Goal: Information Seeking & Learning: Learn about a topic

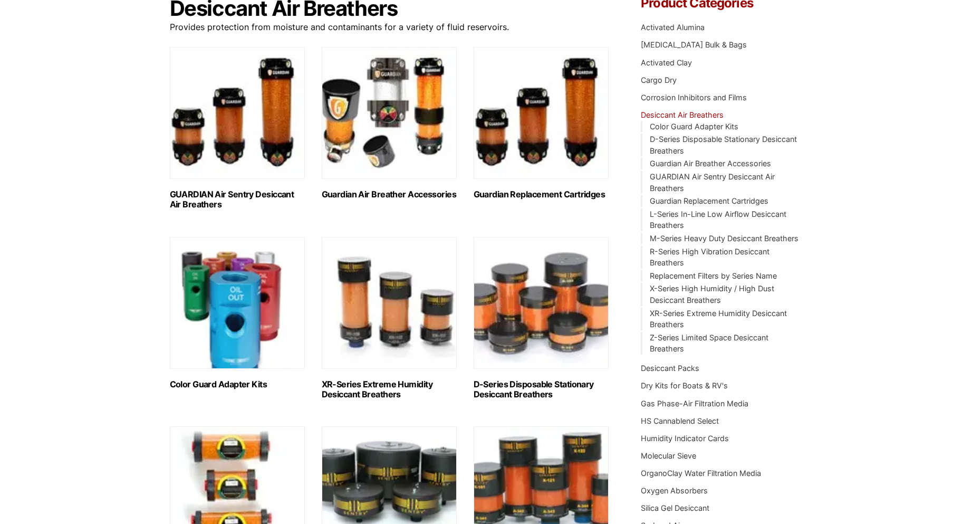
scroll to position [158, 0]
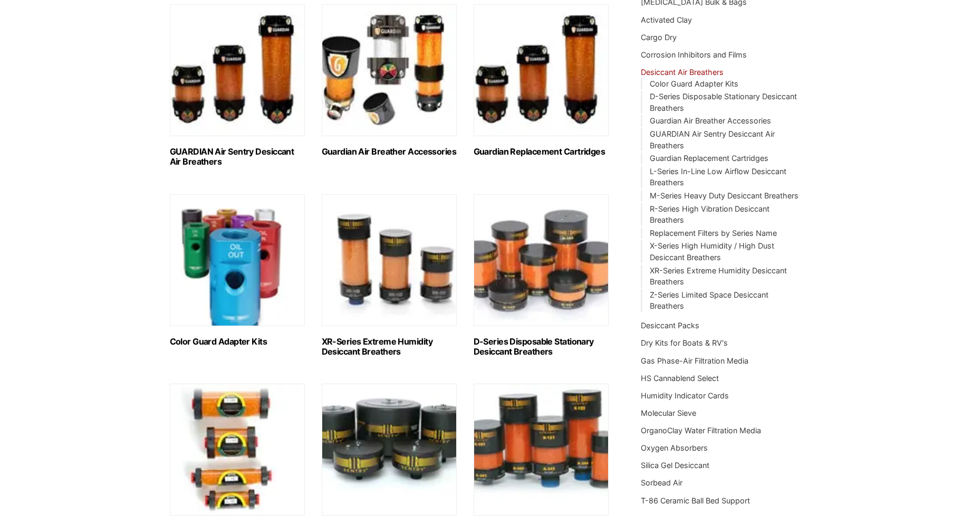
click at [281, 87] on img "Visit product category GUARDIAN Air Sentry Desiccant Air Breathers" at bounding box center [237, 70] width 135 height 132
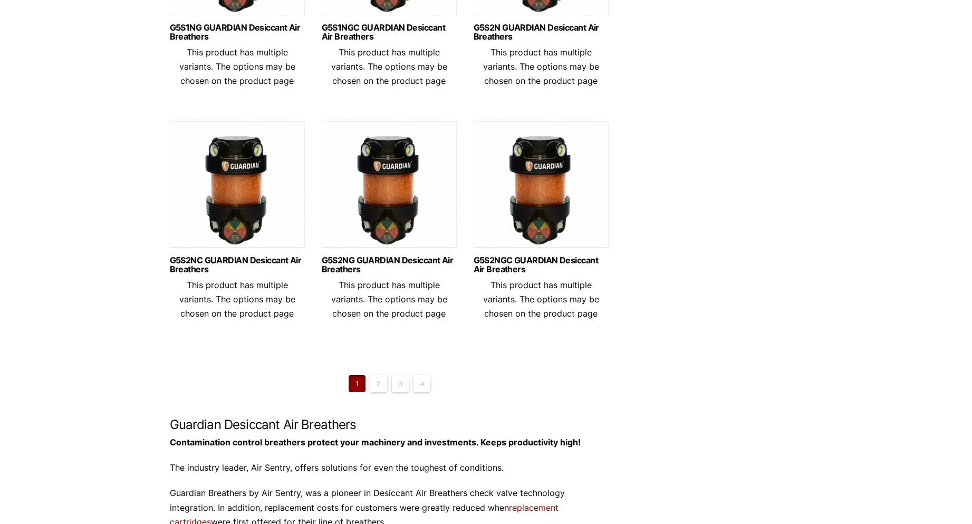
scroll to position [738, 0]
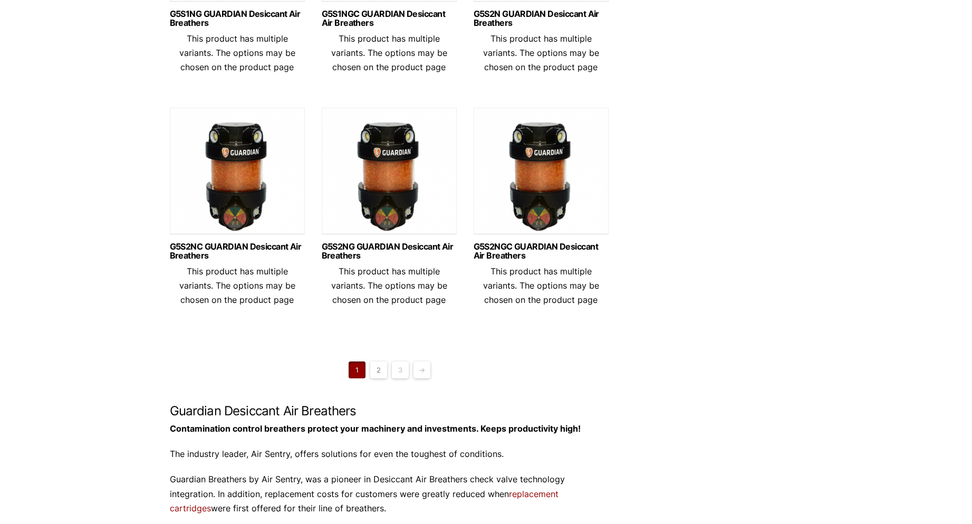
click at [380, 378] on link "2" at bounding box center [378, 369] width 17 height 17
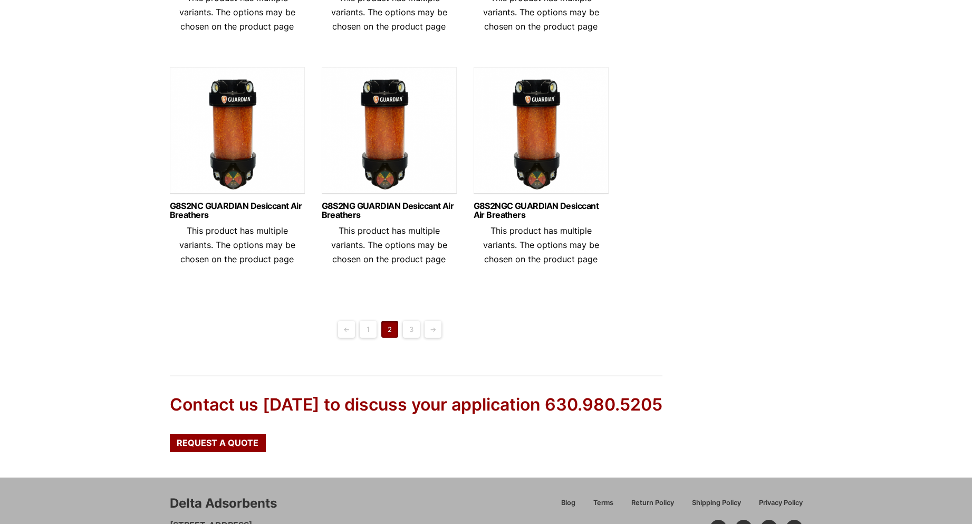
scroll to position [791, 0]
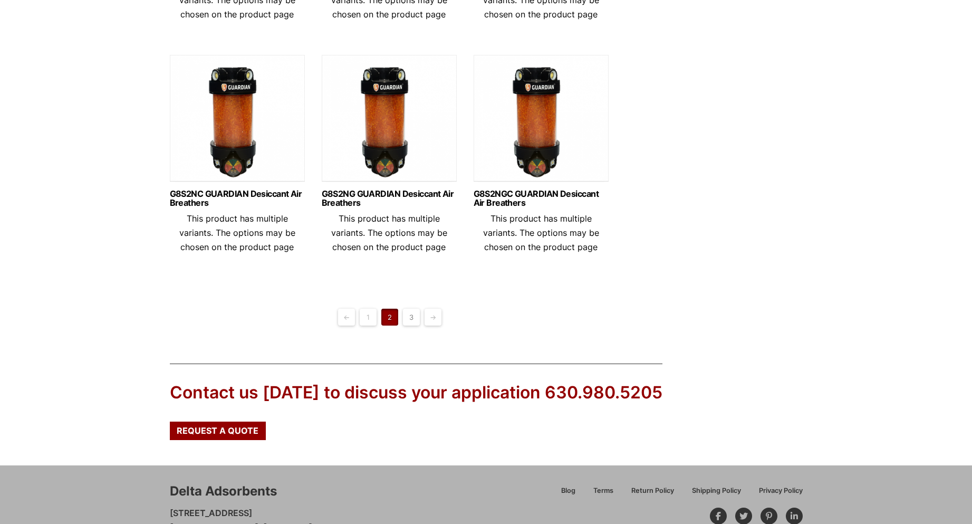
click at [413, 325] on link "3" at bounding box center [411, 316] width 17 height 17
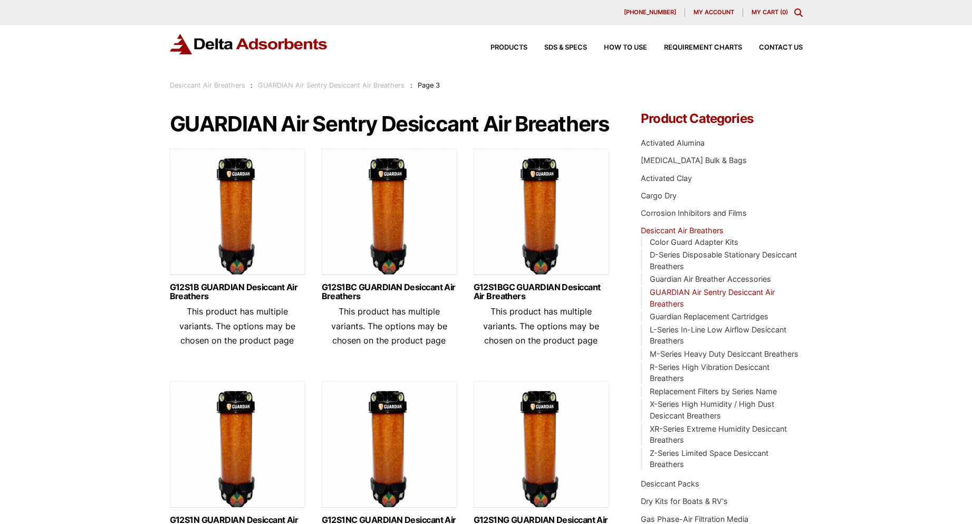
click at [729, 292] on link "GUARDIAN Air Sentry Desiccant Air Breathers" at bounding box center [712, 297] width 125 height 21
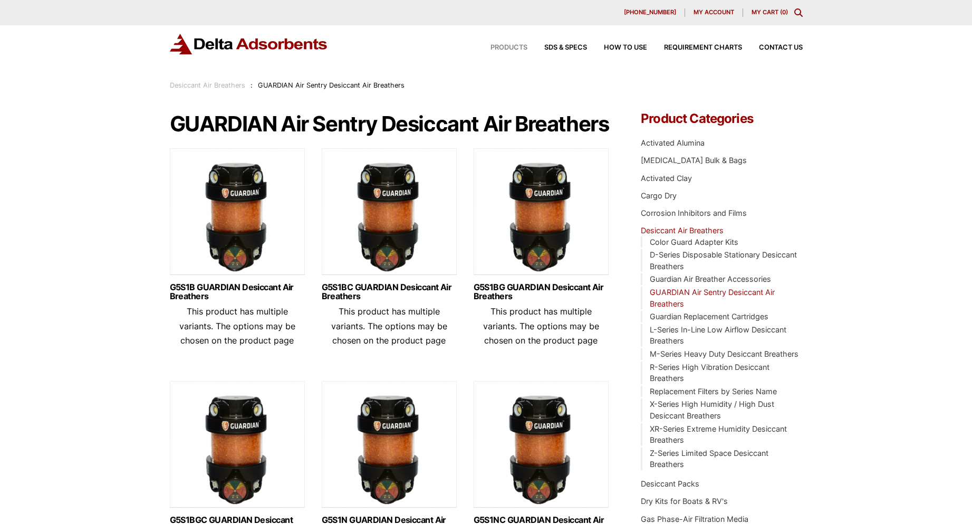
click at [507, 46] on span "Products" at bounding box center [508, 47] width 37 height 7
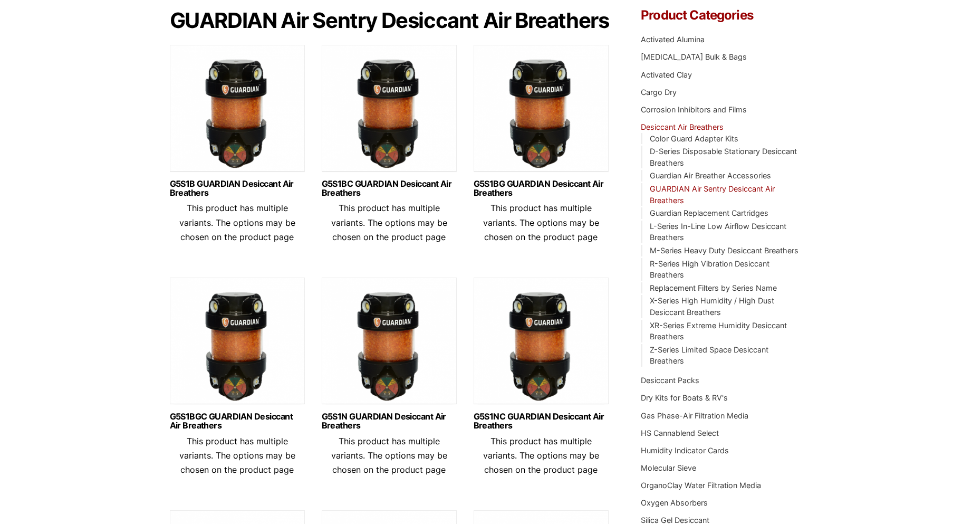
scroll to position [105, 0]
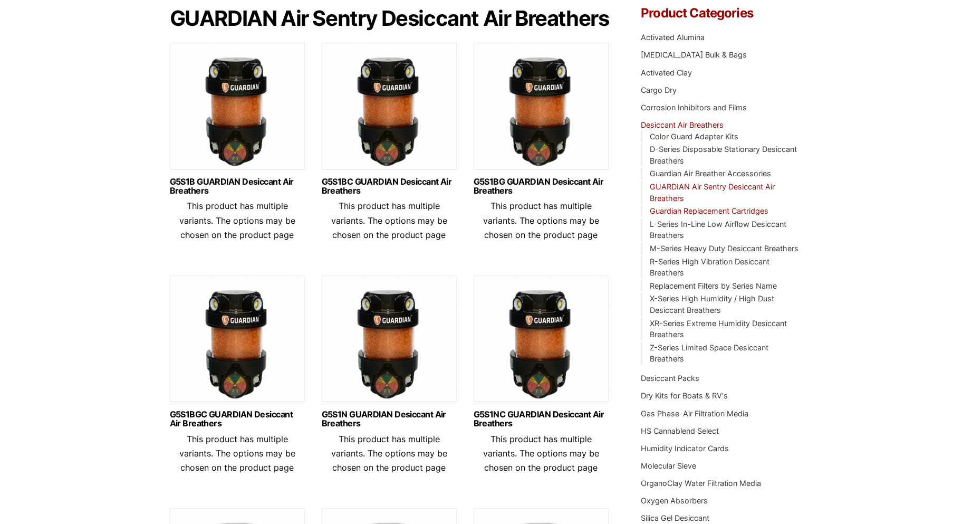
click at [741, 208] on link "Guardian Replacement Cartridges" at bounding box center [709, 210] width 119 height 9
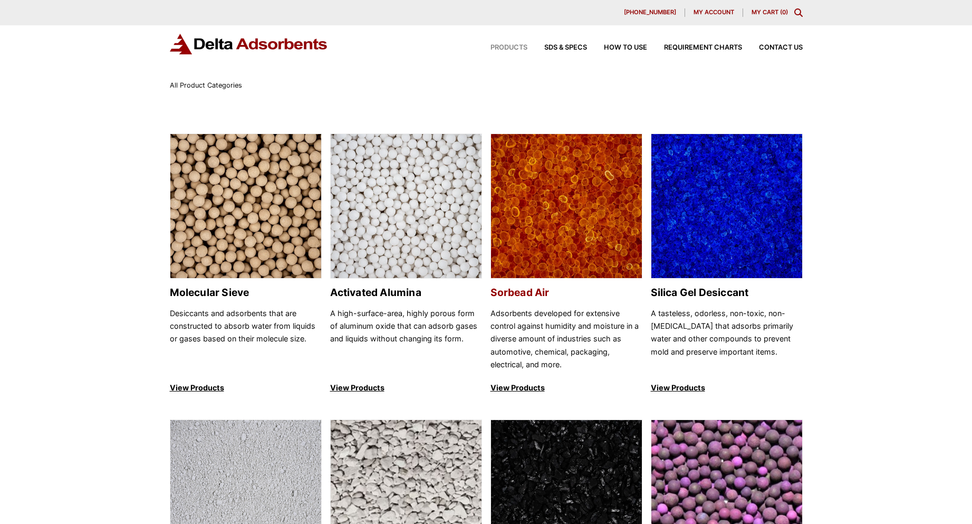
click at [540, 222] on img at bounding box center [566, 206] width 151 height 145
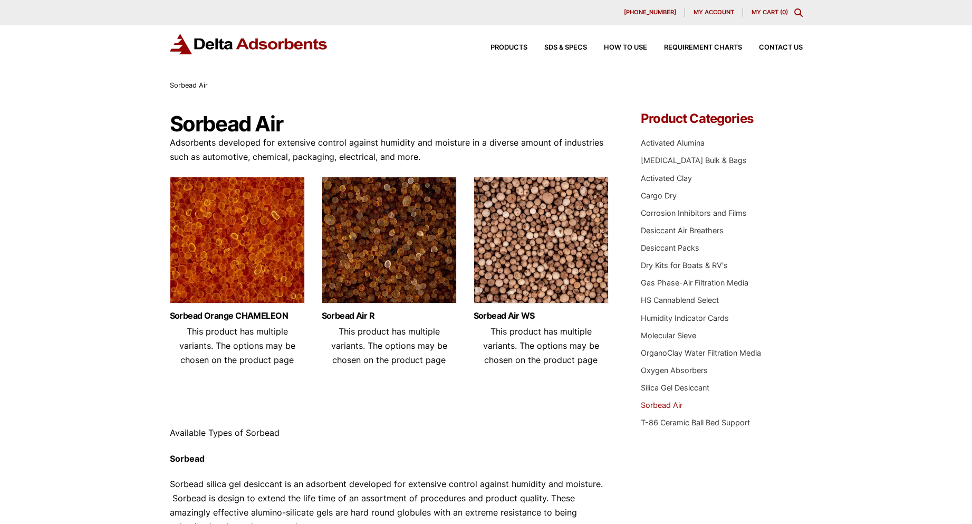
click at [226, 265] on img at bounding box center [237, 243] width 135 height 132
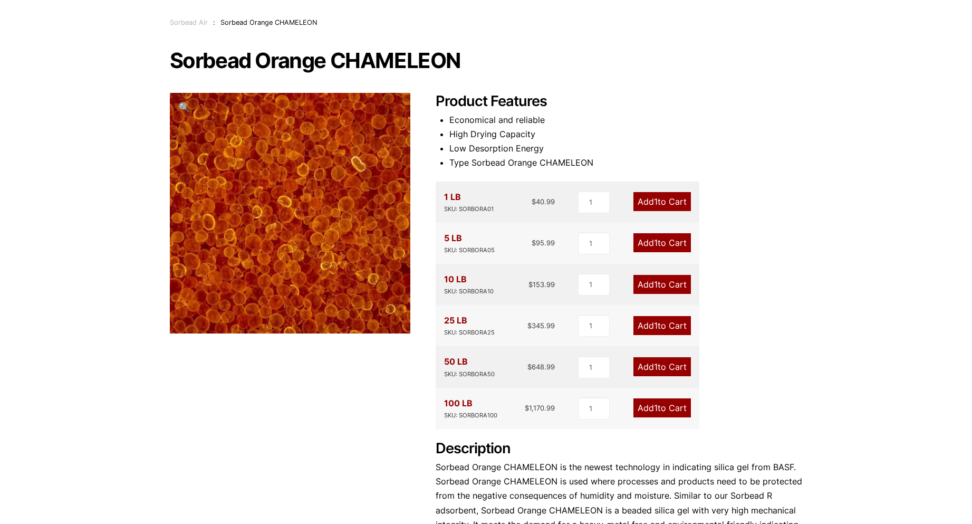
scroll to position [211, 0]
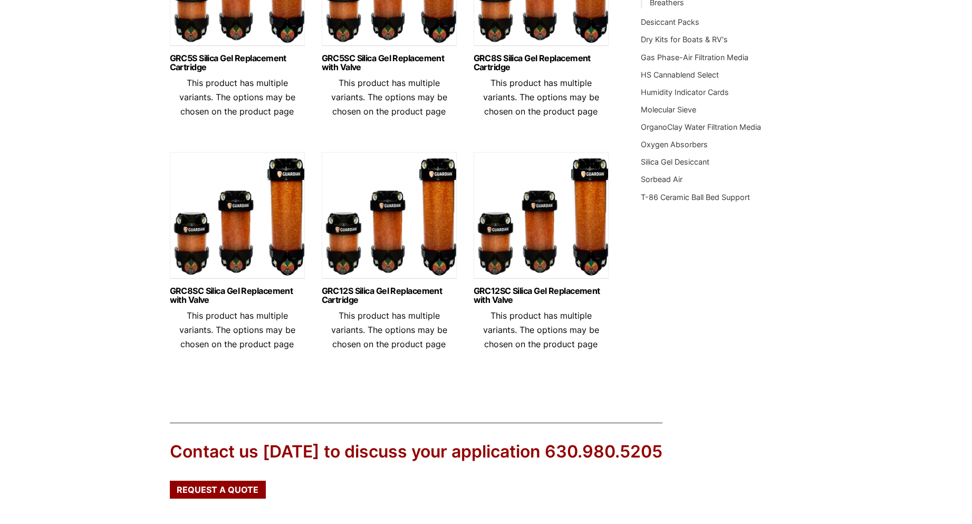
scroll to position [474, 0]
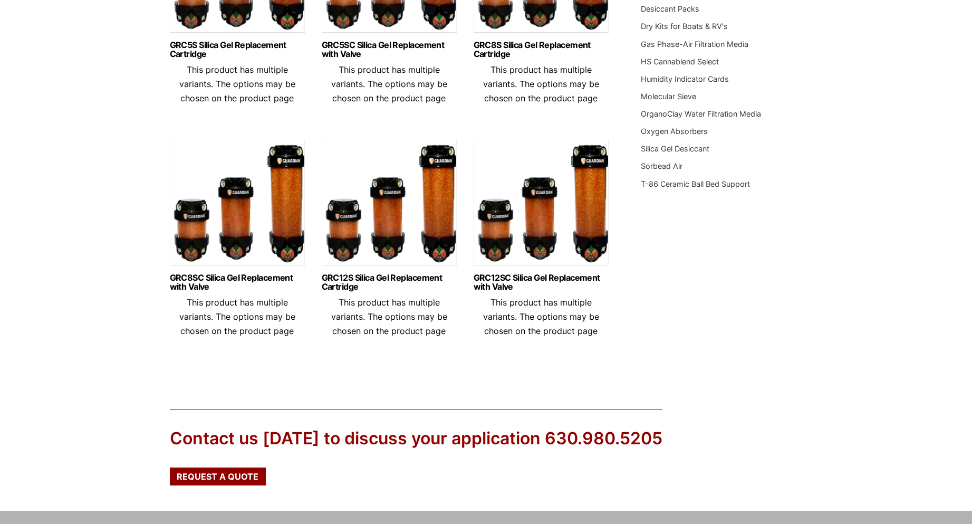
click at [235, 232] on img at bounding box center [237, 205] width 135 height 132
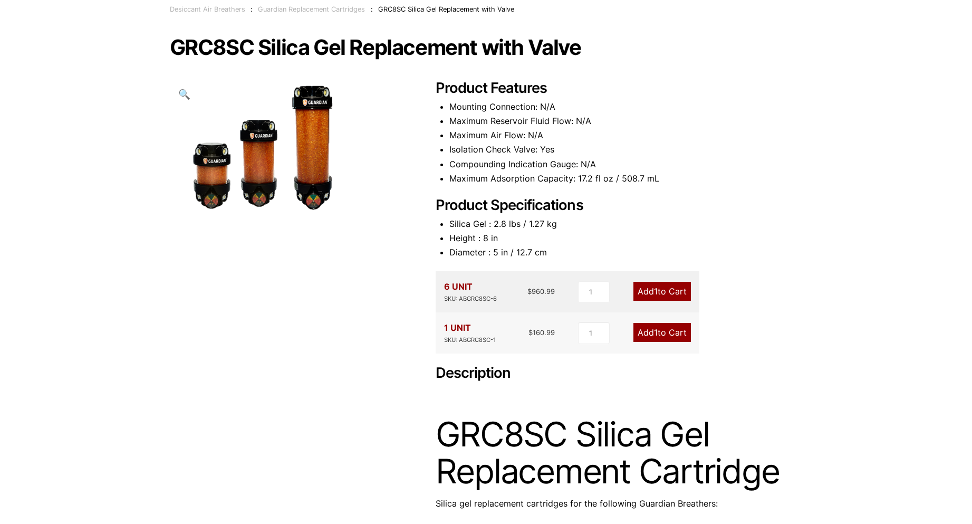
scroll to position [53, 0]
